Goal: Task Accomplishment & Management: Use online tool/utility

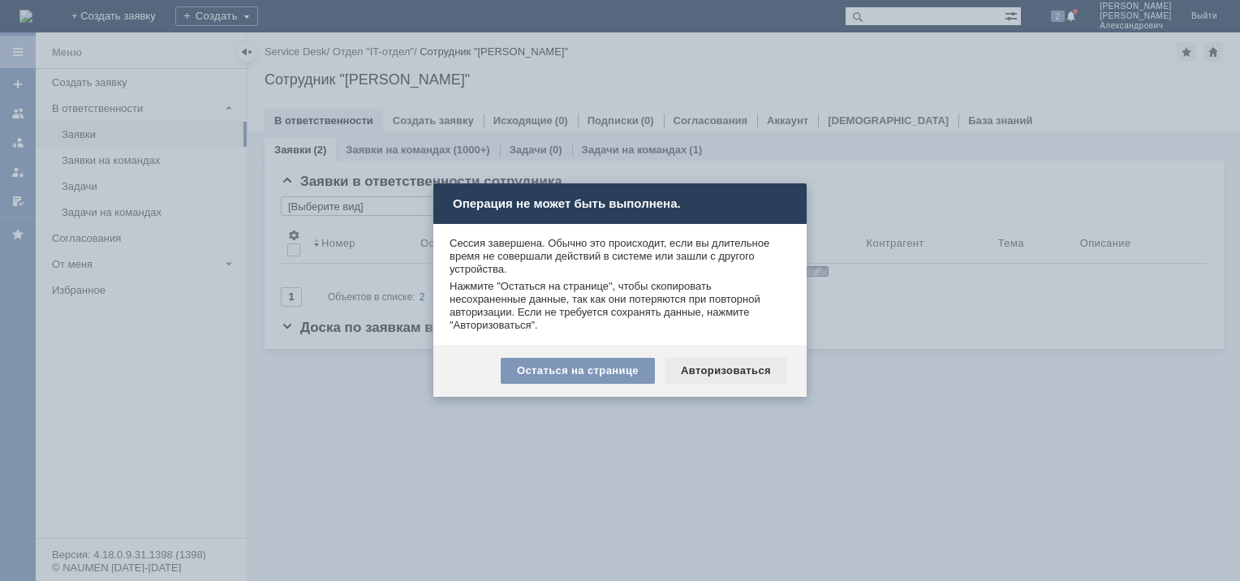
click at [692, 370] on div "Авторизоваться" at bounding box center [726, 371] width 123 height 26
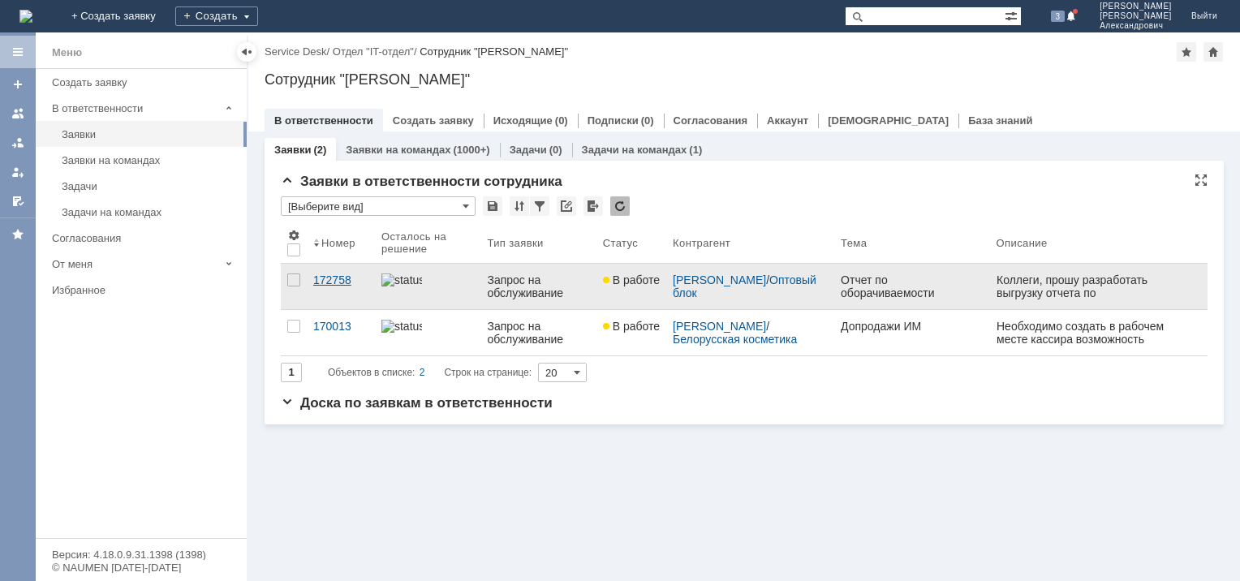
click at [339, 273] on link "172758" at bounding box center [341, 286] width 68 height 45
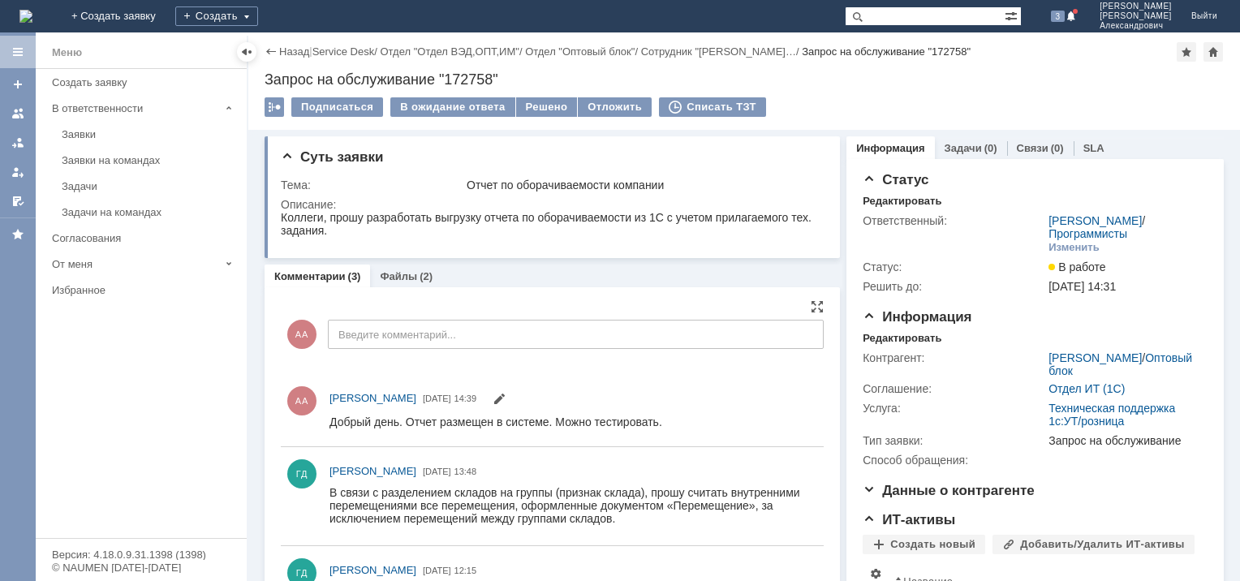
scroll to position [81, 0]
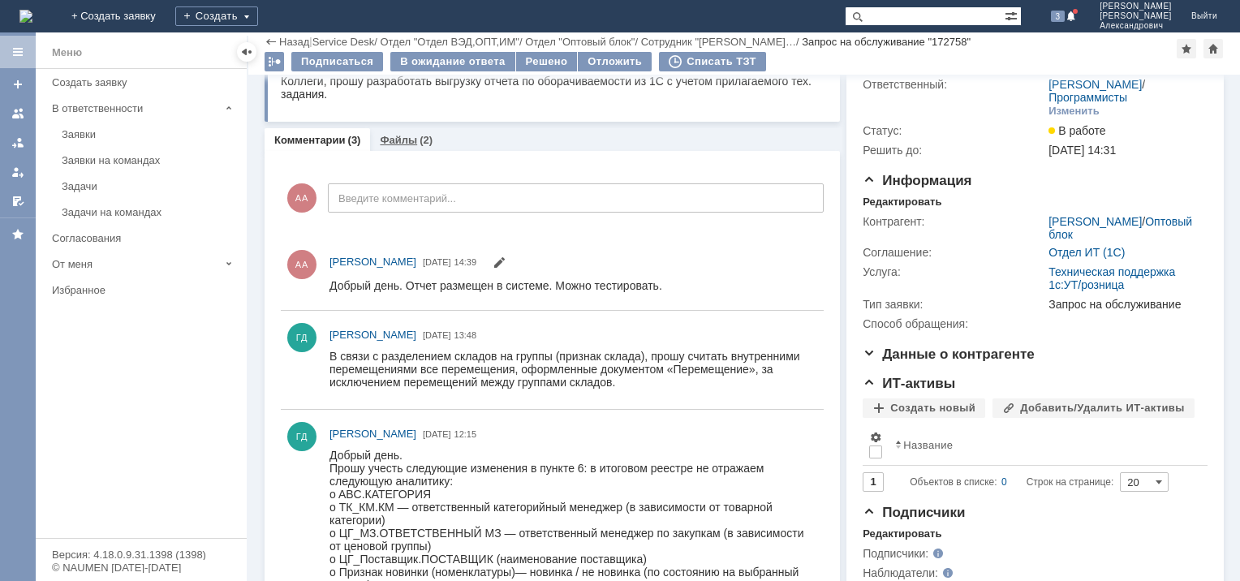
click at [399, 137] on link "Файлы" at bounding box center [398, 140] width 37 height 12
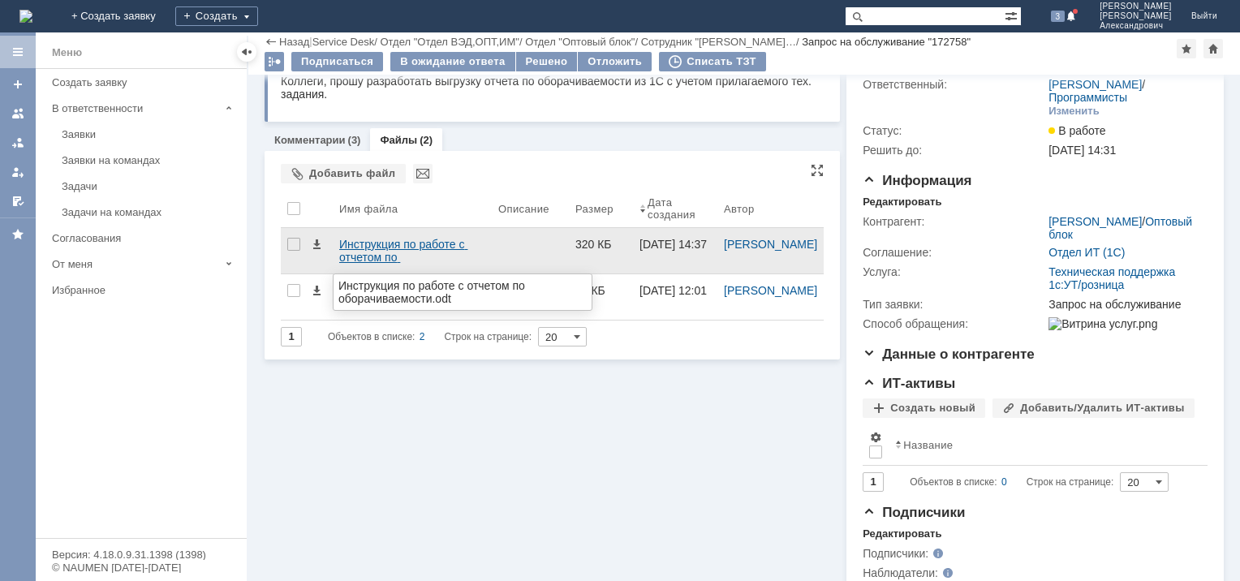
click at [383, 249] on div "Инструкция по работе с отчетом по оборачиваемости.odt" at bounding box center [412, 251] width 146 height 26
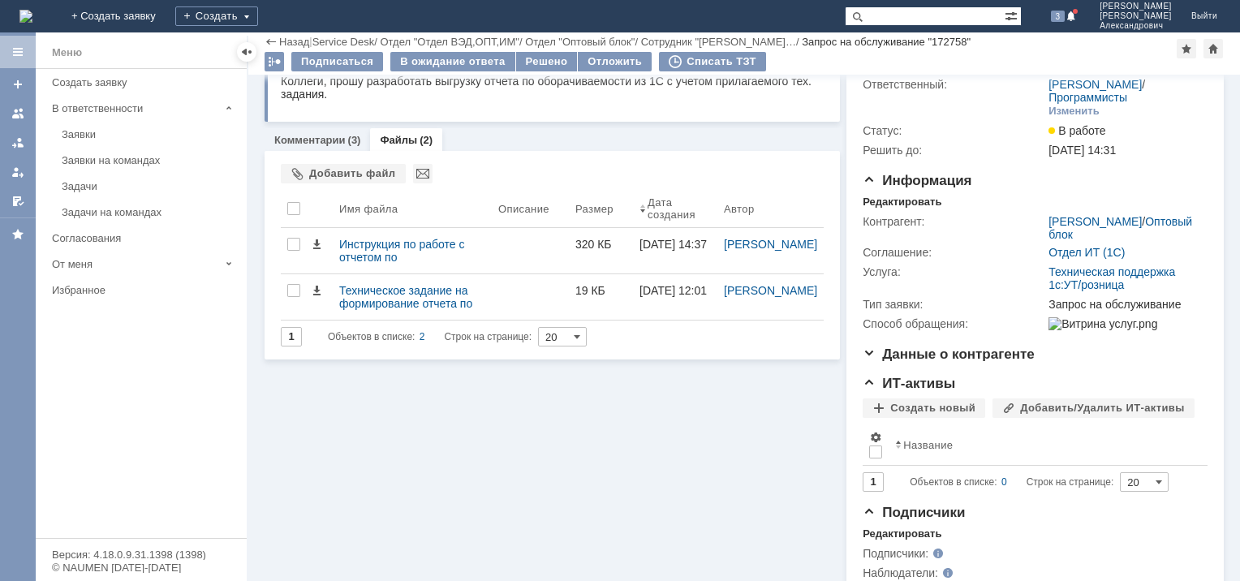
click at [492, 405] on div "Суть заявки Тема: Отчет по оборачиваемости компании Описание: Комментарии (3) Ф…" at bounding box center [553, 295] width 576 height 602
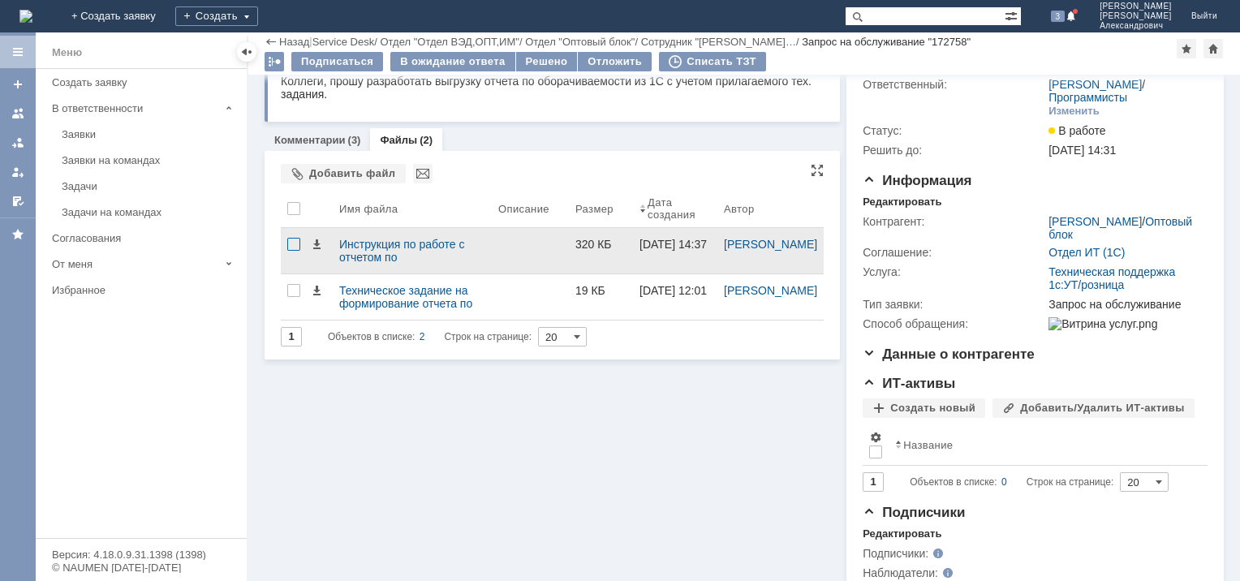
click at [290, 244] on div at bounding box center [293, 244] width 13 height 13
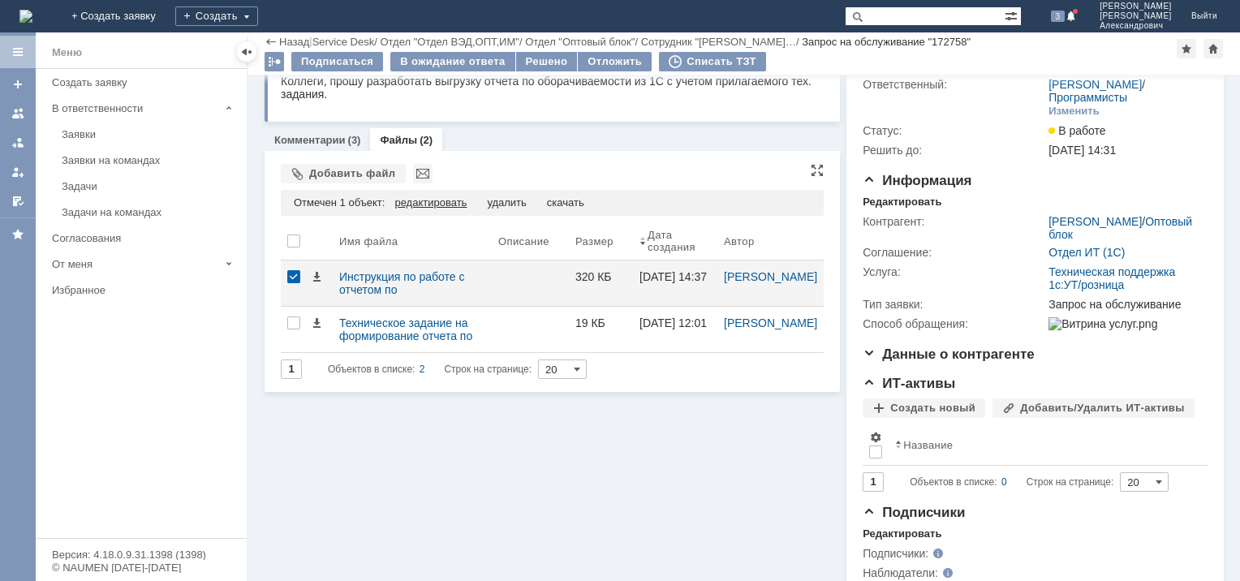
click at [438, 202] on div "редактировать" at bounding box center [431, 202] width 72 height 13
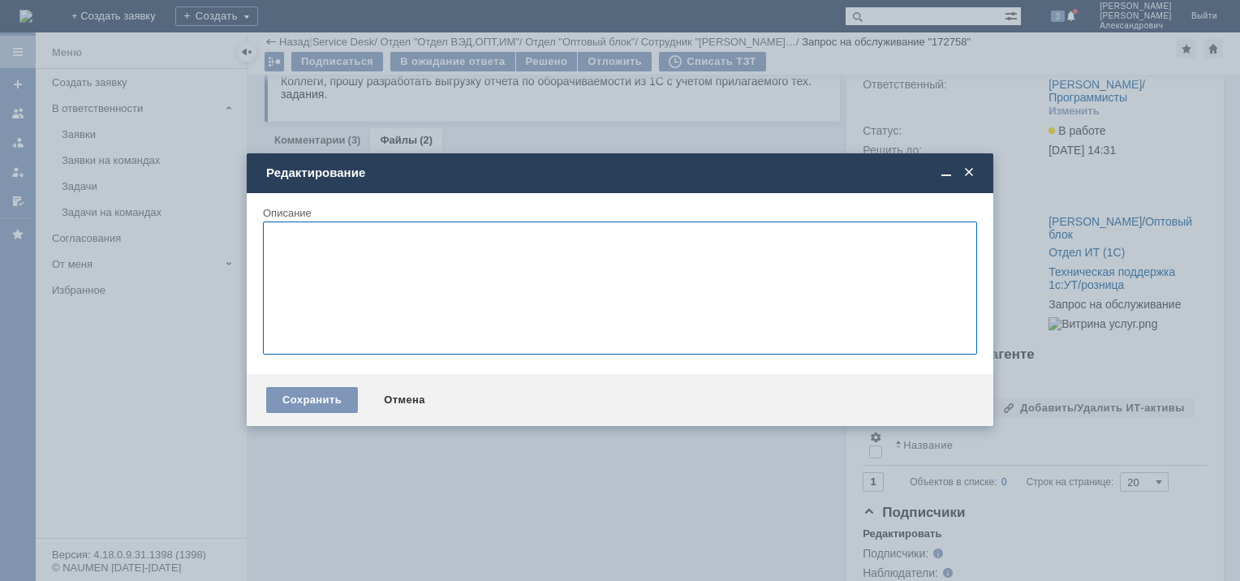
click at [974, 178] on span at bounding box center [969, 173] width 16 height 15
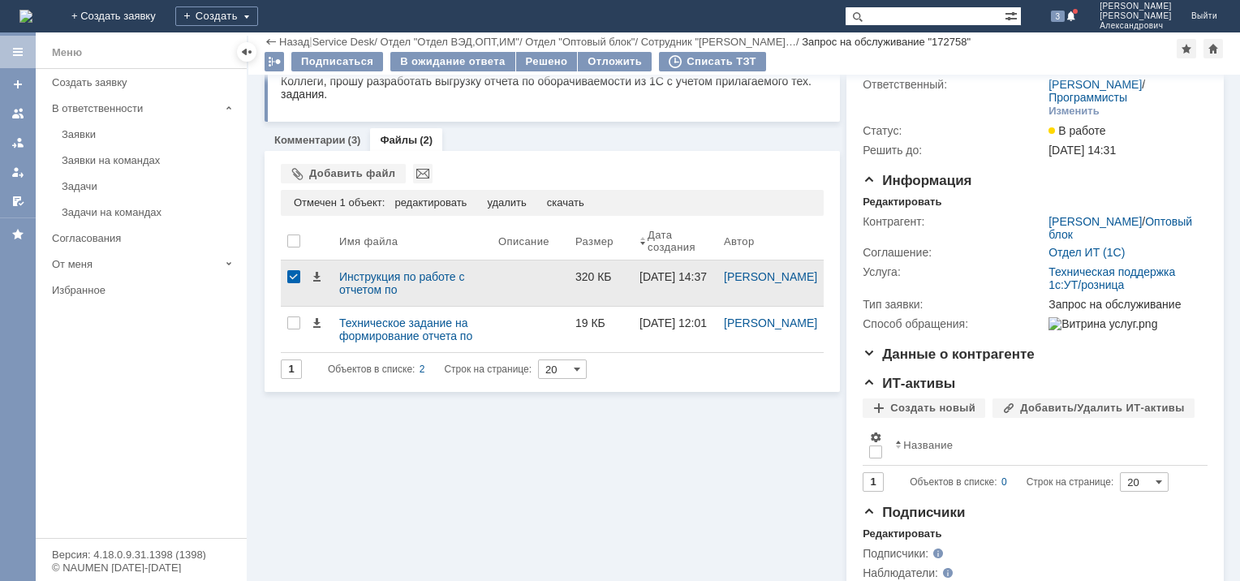
click at [292, 278] on div at bounding box center [293, 276] width 13 height 13
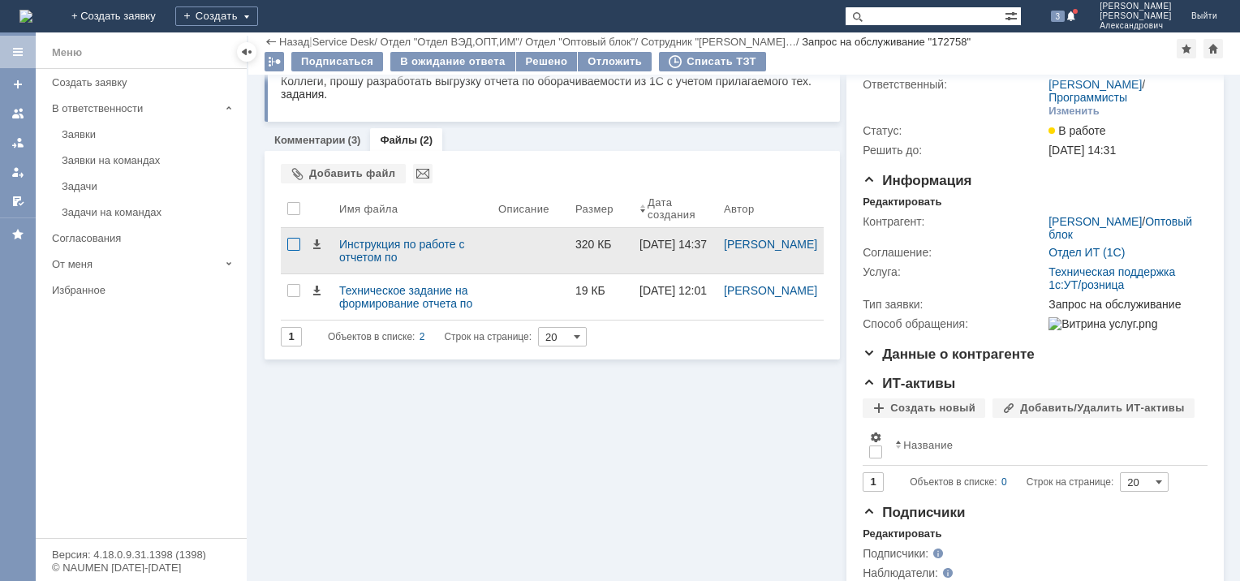
click at [296, 244] on div at bounding box center [293, 244] width 13 height 13
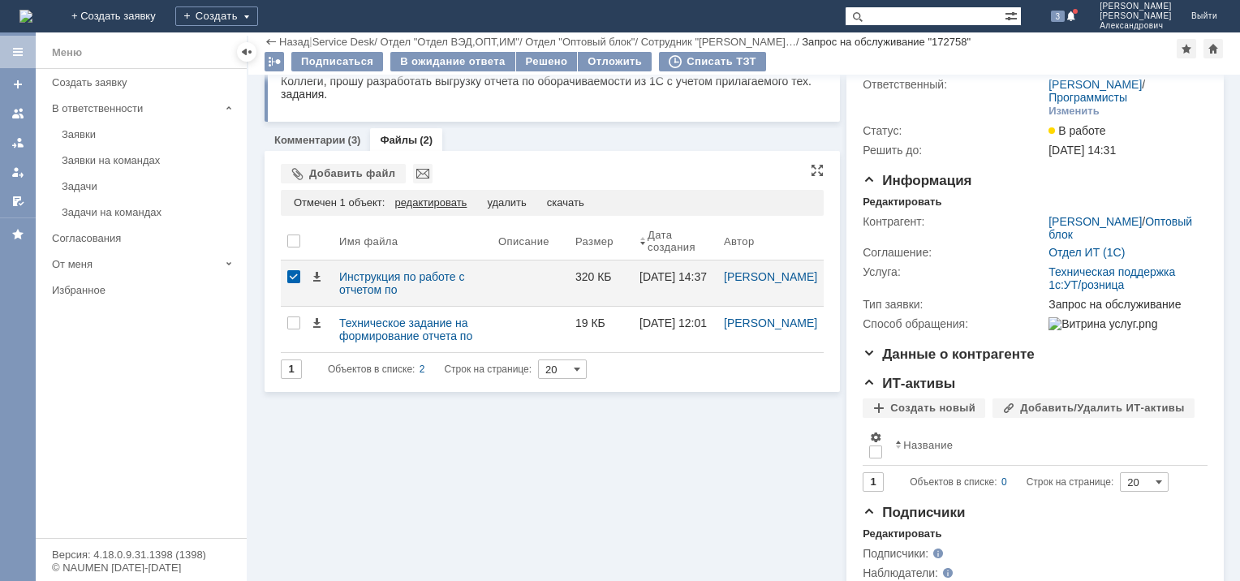
click at [431, 201] on div "редактировать" at bounding box center [431, 202] width 72 height 13
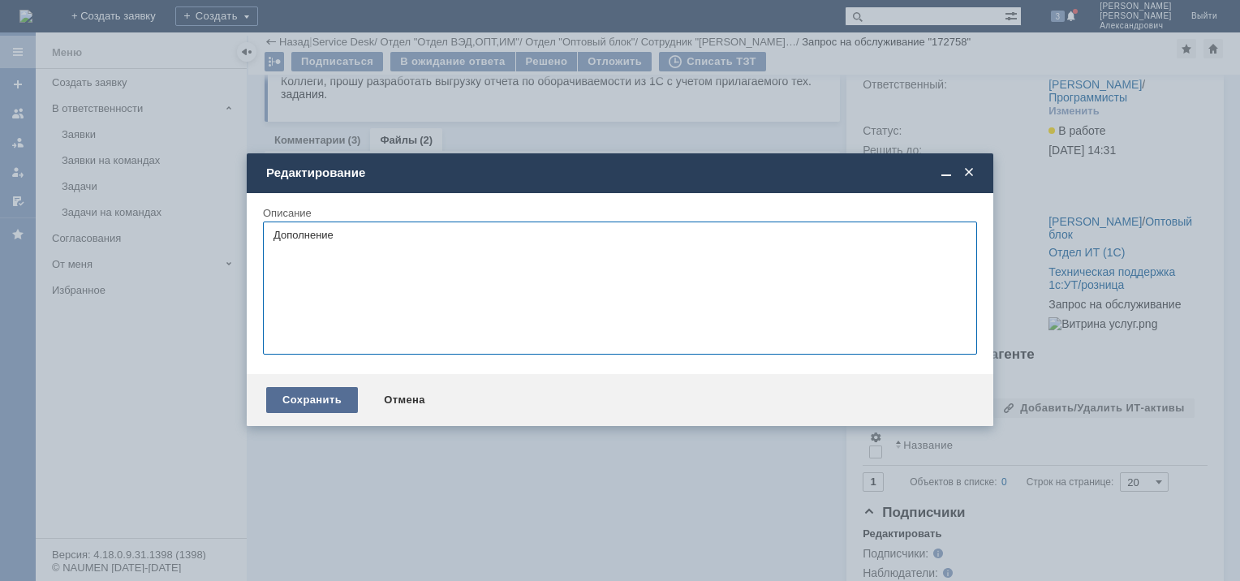
type textarea "Дополнение"
click at [326, 399] on div "Сохранить" at bounding box center [312, 400] width 92 height 26
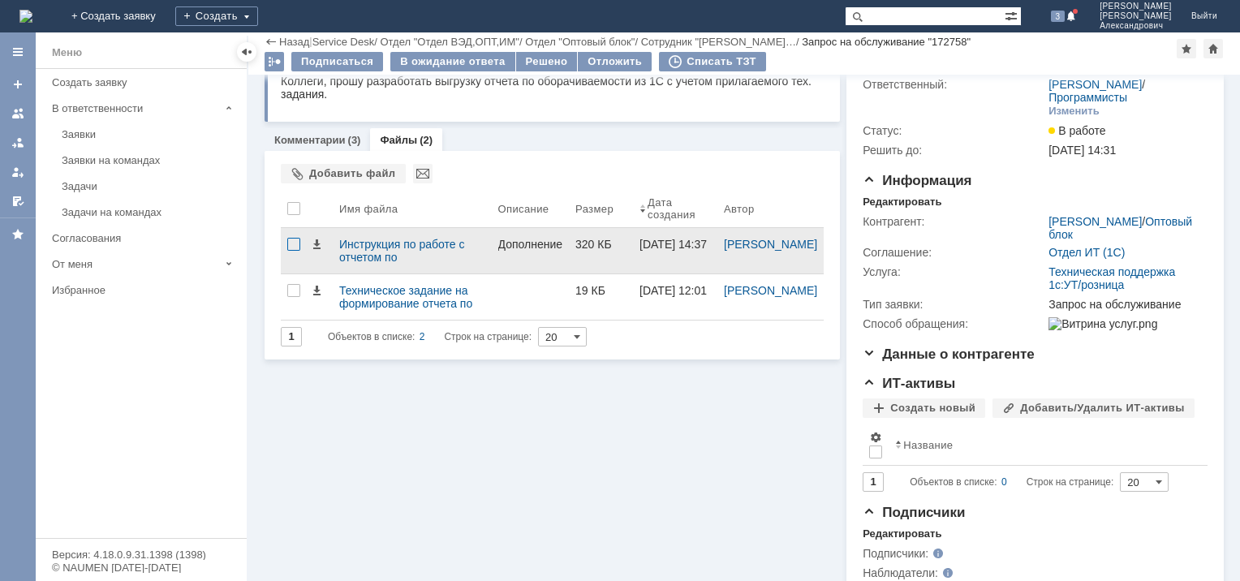
click at [294, 245] on div at bounding box center [293, 244] width 13 height 13
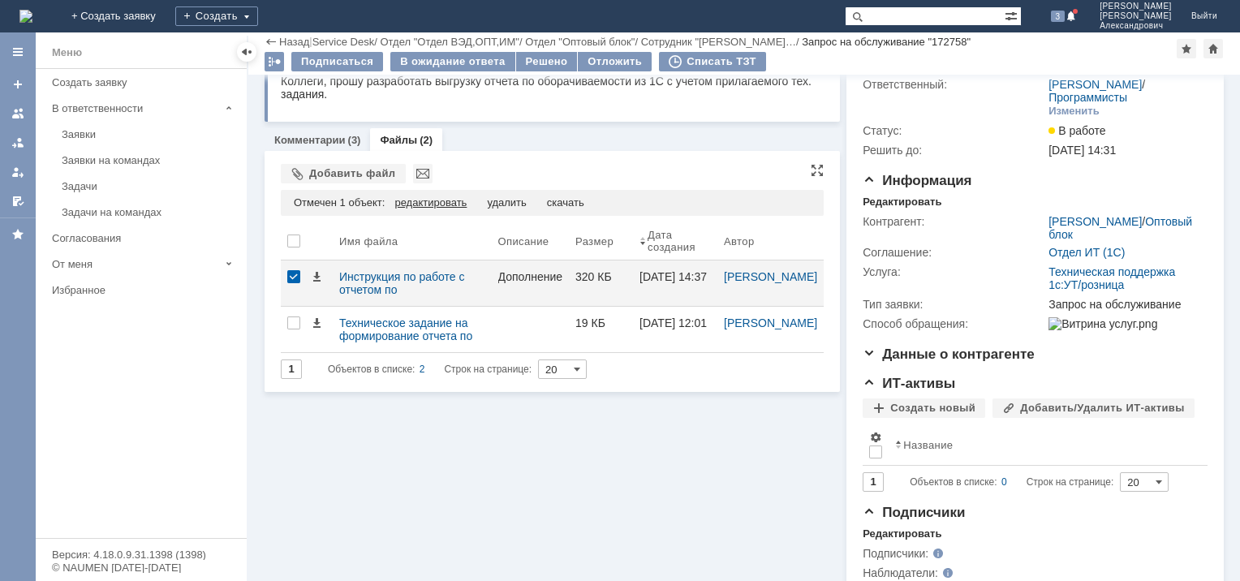
click at [435, 201] on div "редактировать" at bounding box center [431, 202] width 72 height 13
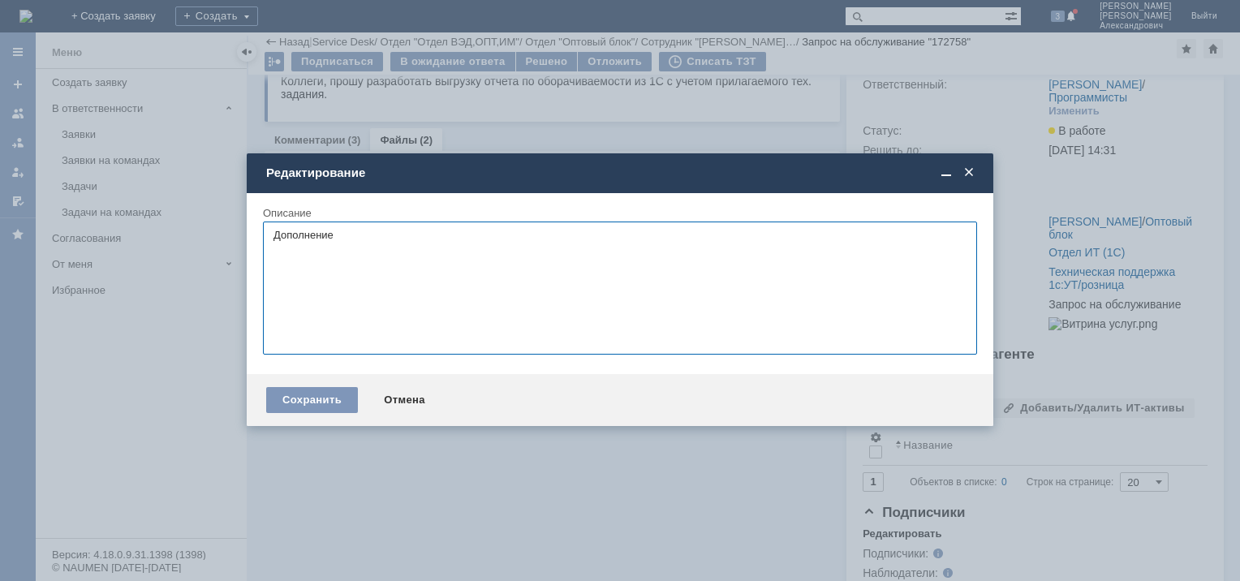
drag, startPoint x: 353, startPoint y: 237, endPoint x: 238, endPoint y: 235, distance: 115.3
click at [238, 235] on body "Идет загрузка, пожалуйста, подождите. На домашнюю + Создать заявку Создать 3 Ал…" at bounding box center [620, 290] width 1240 height 581
click at [307, 394] on div "Сохранить" at bounding box center [312, 400] width 92 height 26
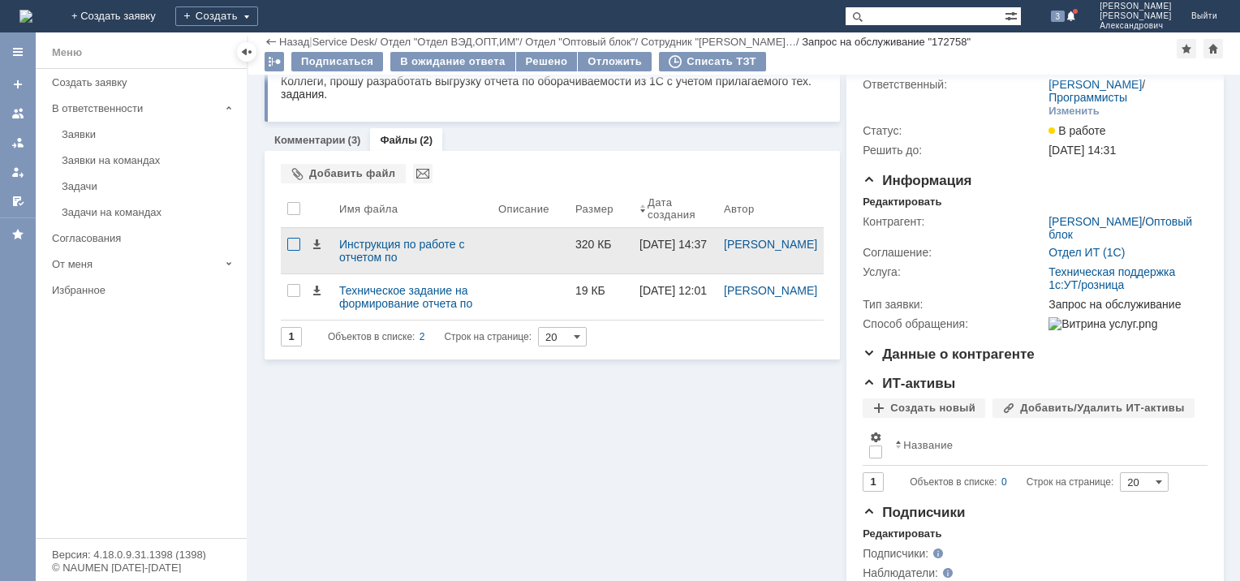
click at [296, 246] on div at bounding box center [293, 244] width 13 height 13
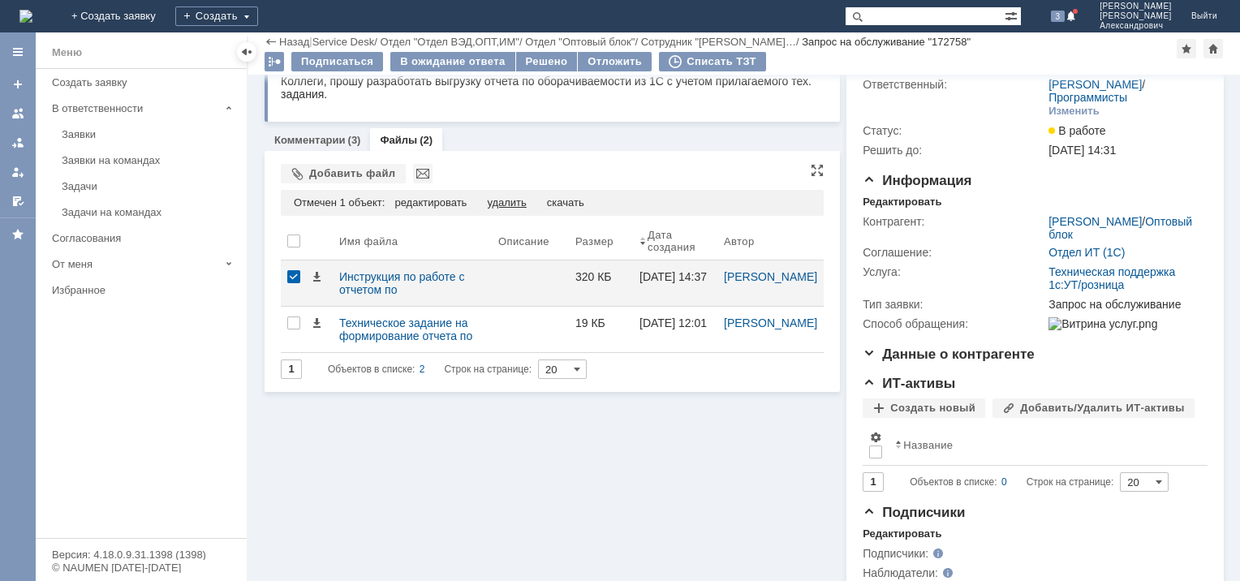
click at [503, 201] on div "удалить" at bounding box center [506, 202] width 39 height 13
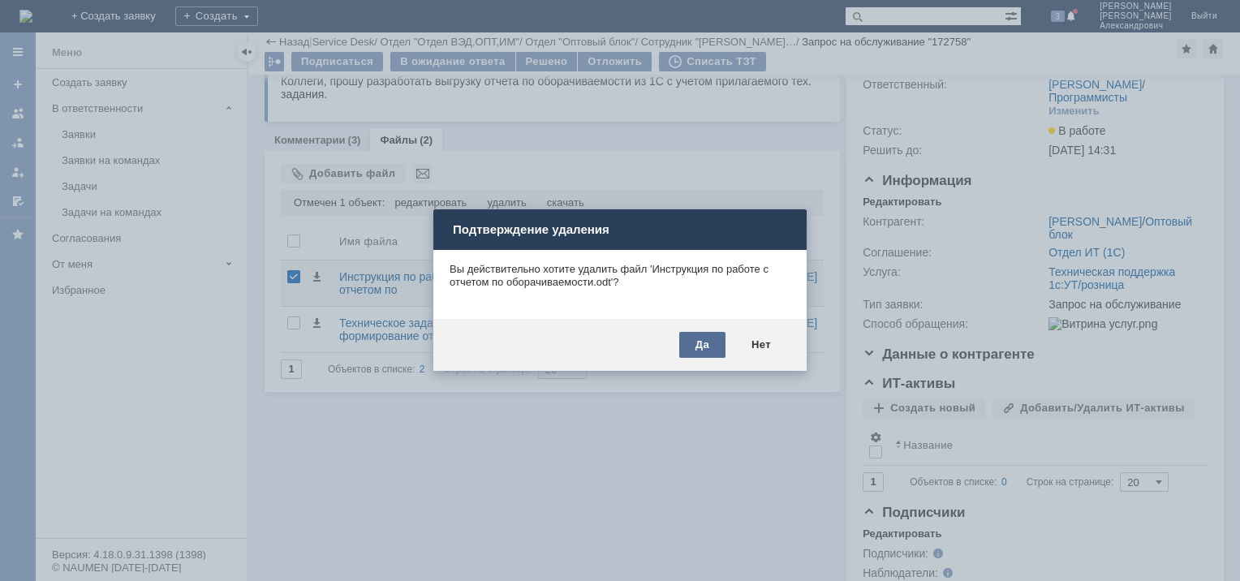
click at [692, 345] on div "Да" at bounding box center [702, 345] width 46 height 26
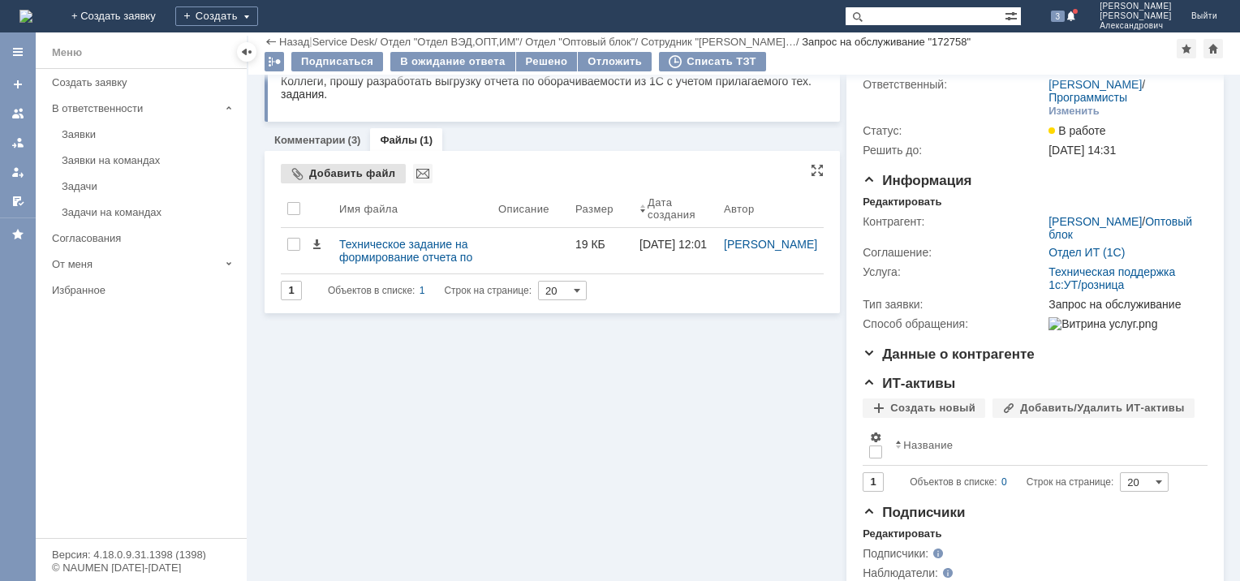
click at [341, 171] on div "Добавить файл" at bounding box center [343, 173] width 125 height 19
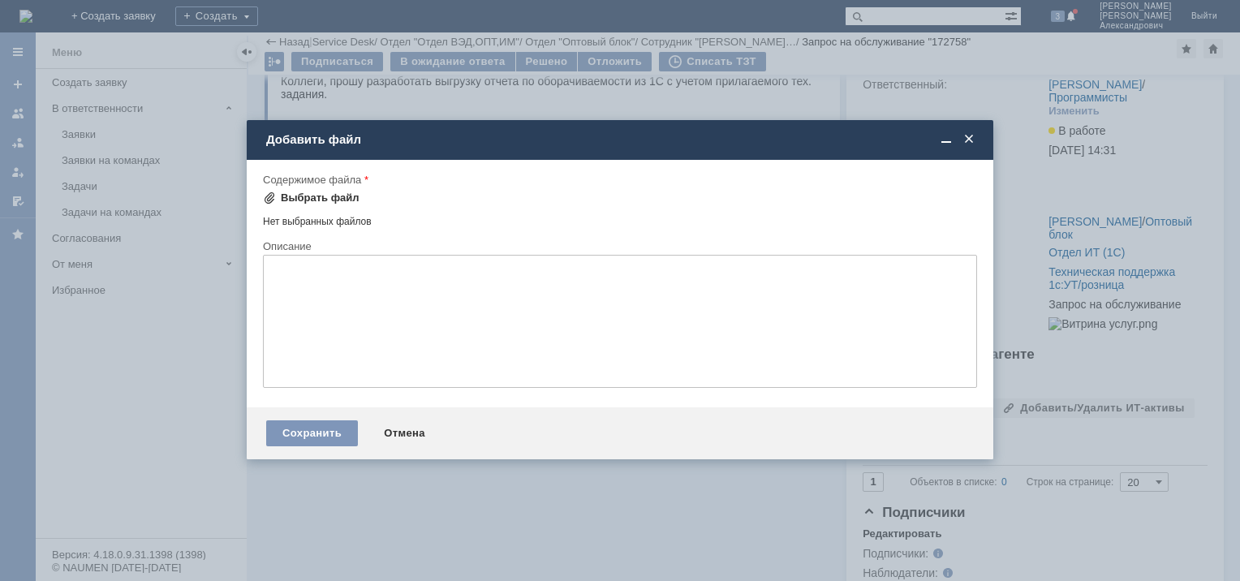
click at [311, 196] on div "Выбрать файл" at bounding box center [320, 198] width 79 height 13
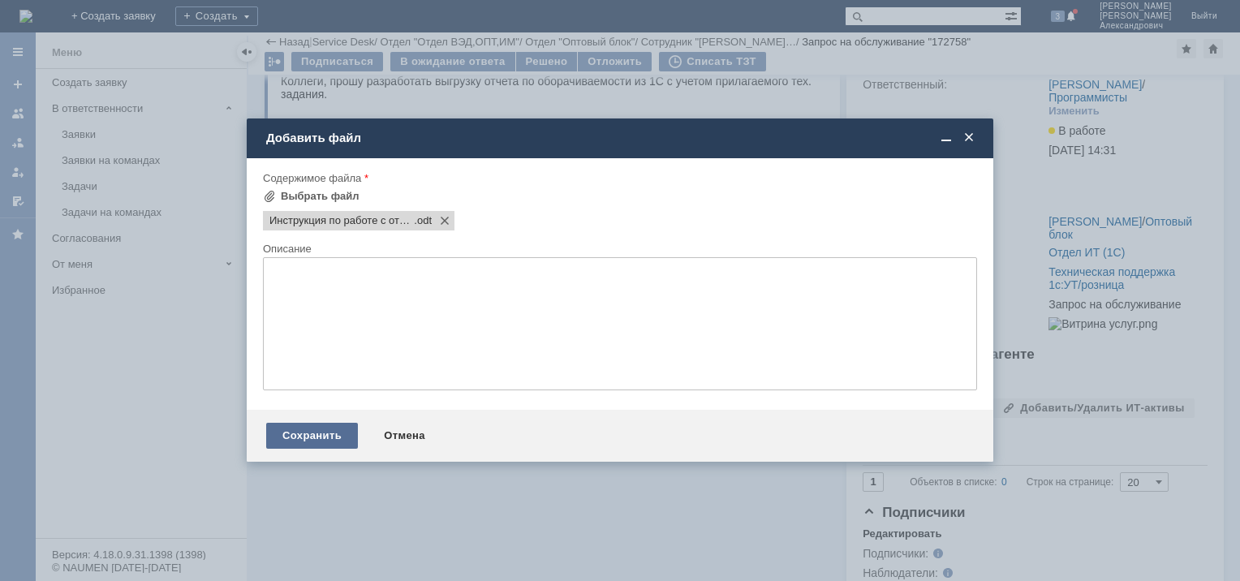
click at [331, 434] on div "Сохранить" at bounding box center [312, 436] width 92 height 26
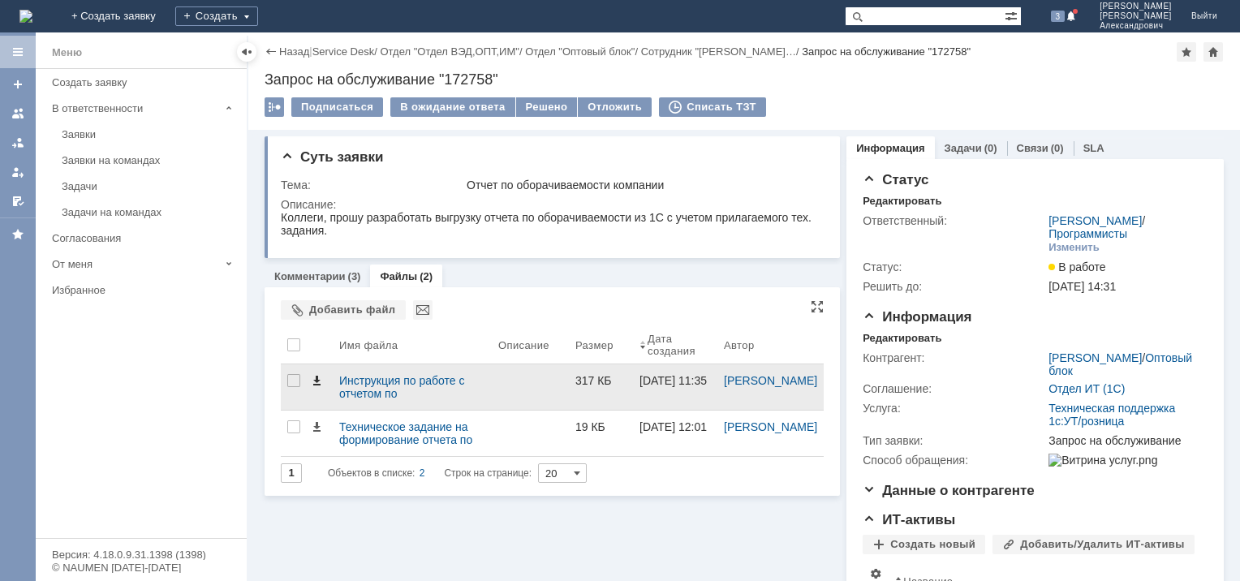
click at [317, 382] on span at bounding box center [316, 380] width 13 height 13
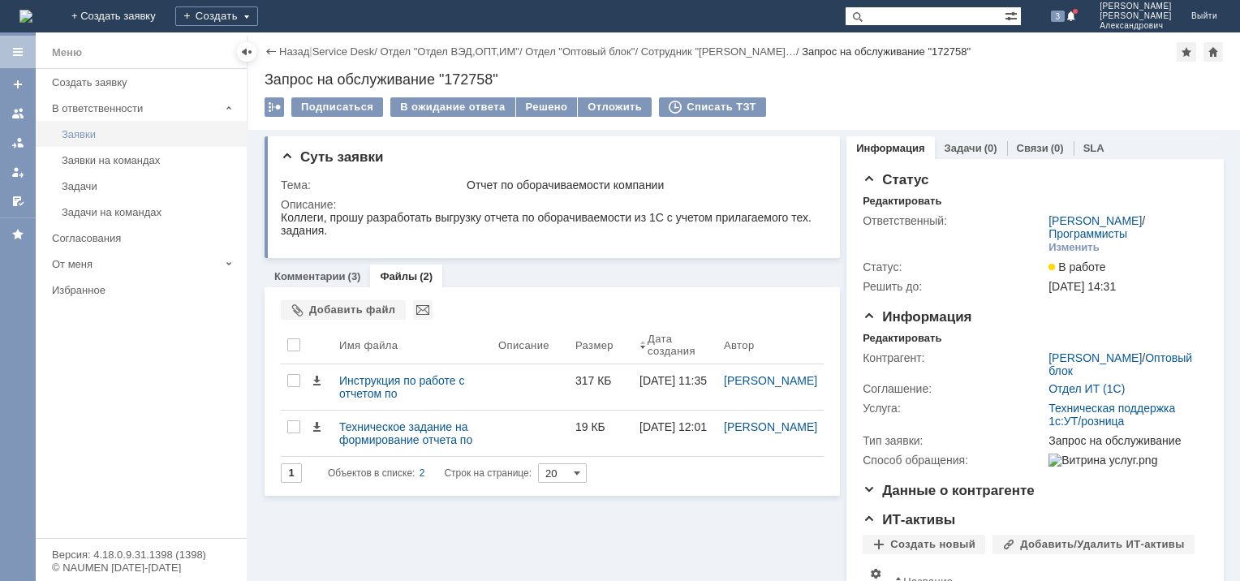
click at [68, 133] on div "Заявки" at bounding box center [149, 134] width 175 height 12
